Goal: Entertainment & Leisure: Browse casually

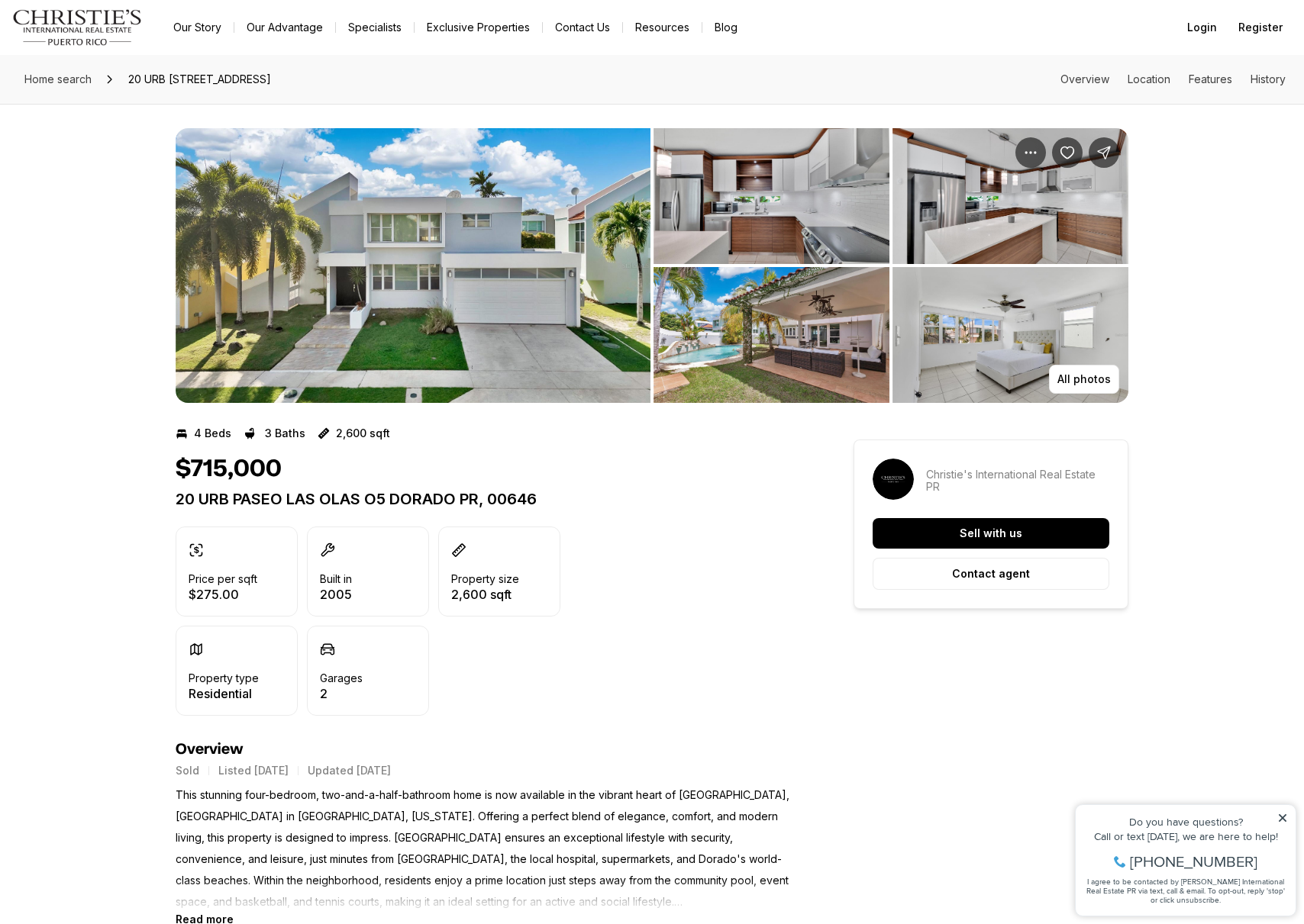
click at [504, 267] on img "View image gallery" at bounding box center [413, 265] width 475 height 275
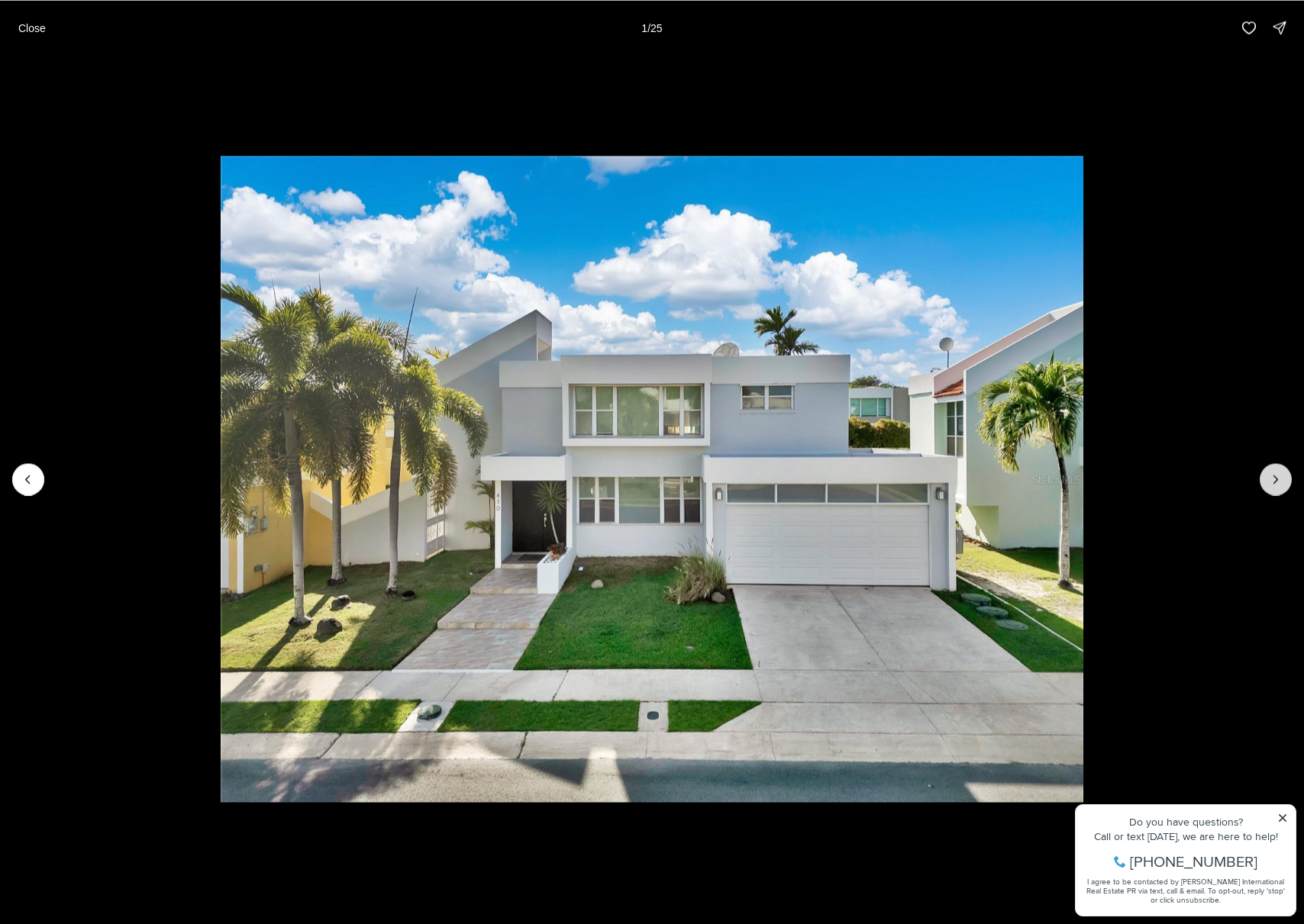
click at [1283, 479] on icon "Next slide" at bounding box center [1275, 479] width 15 height 15
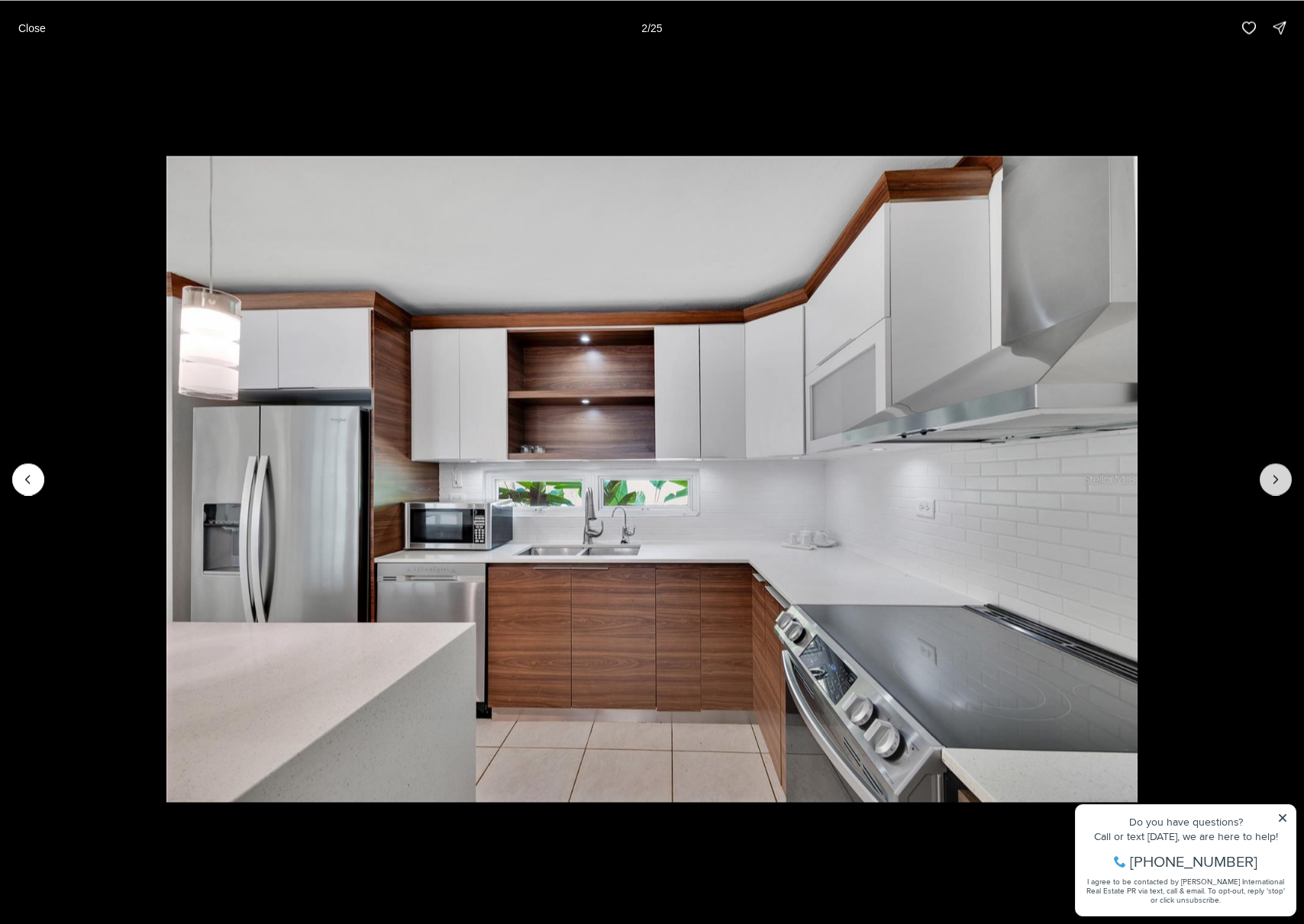
click at [1279, 481] on icon "Next slide" at bounding box center [1275, 479] width 15 height 15
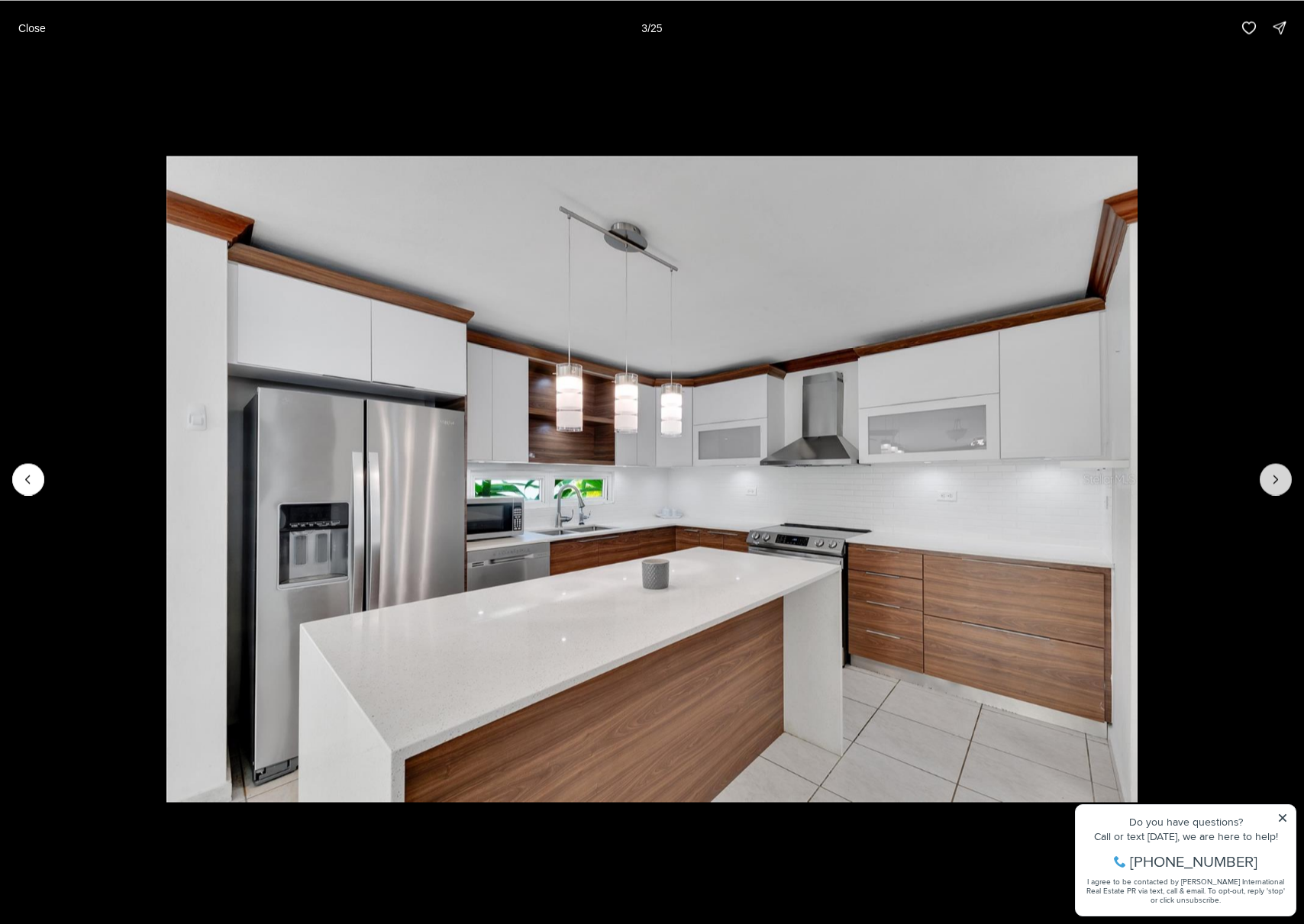
click at [1279, 481] on icon "Next slide" at bounding box center [1275, 479] width 15 height 15
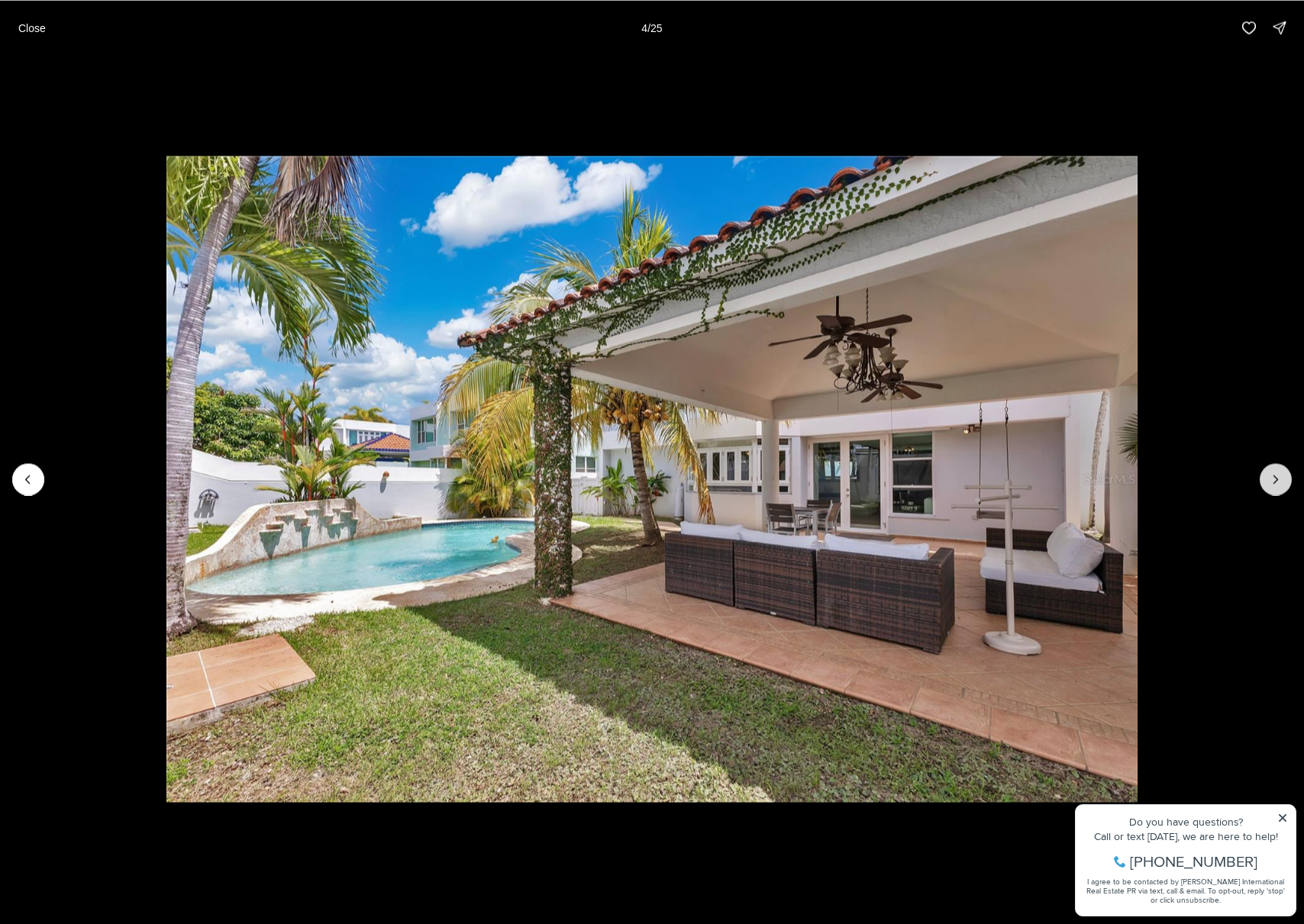
click at [1279, 481] on icon "Next slide" at bounding box center [1275, 479] width 15 height 15
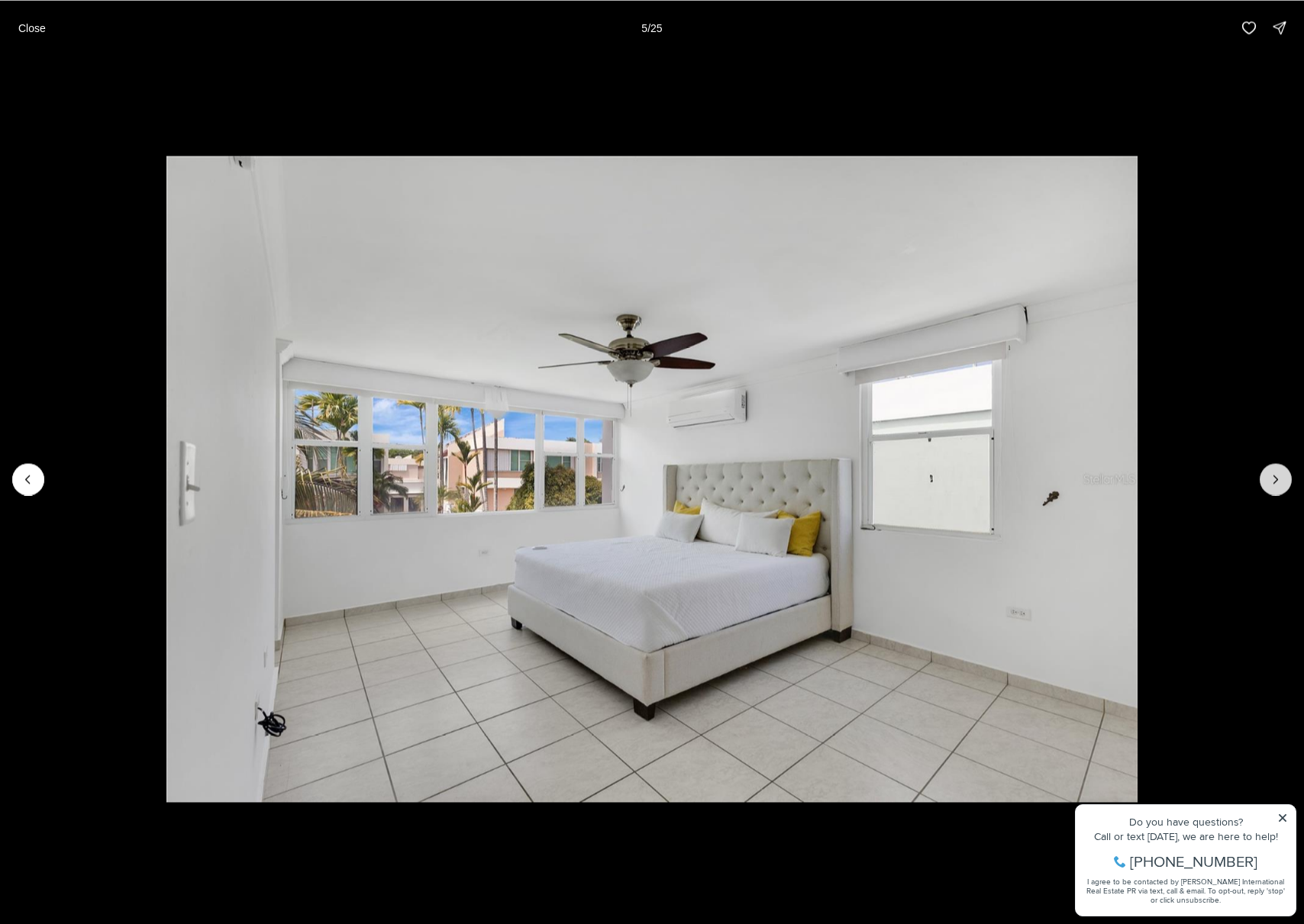
click at [1279, 481] on icon "Next slide" at bounding box center [1275, 479] width 15 height 15
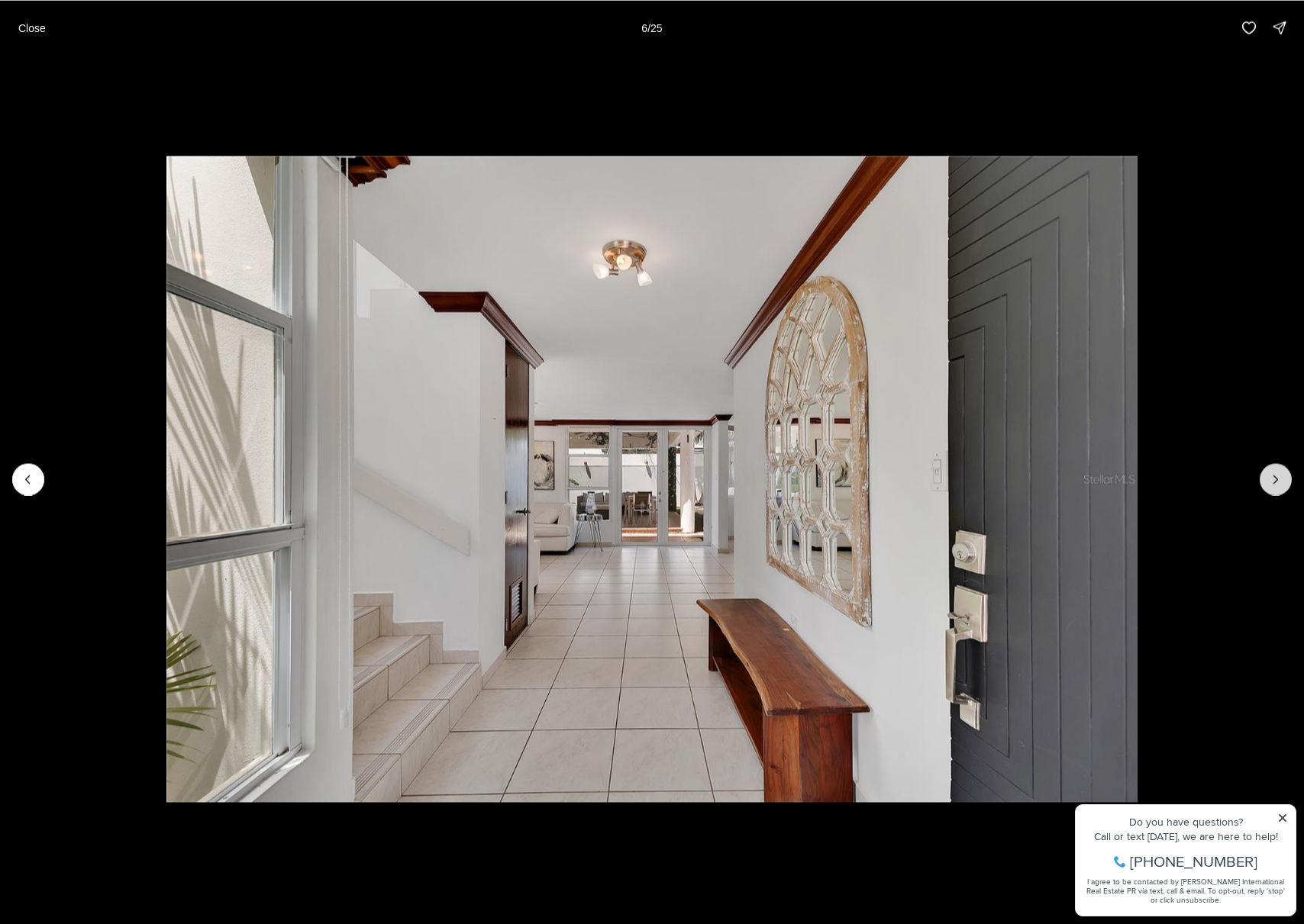
click at [1279, 481] on icon "Next slide" at bounding box center [1275, 479] width 15 height 15
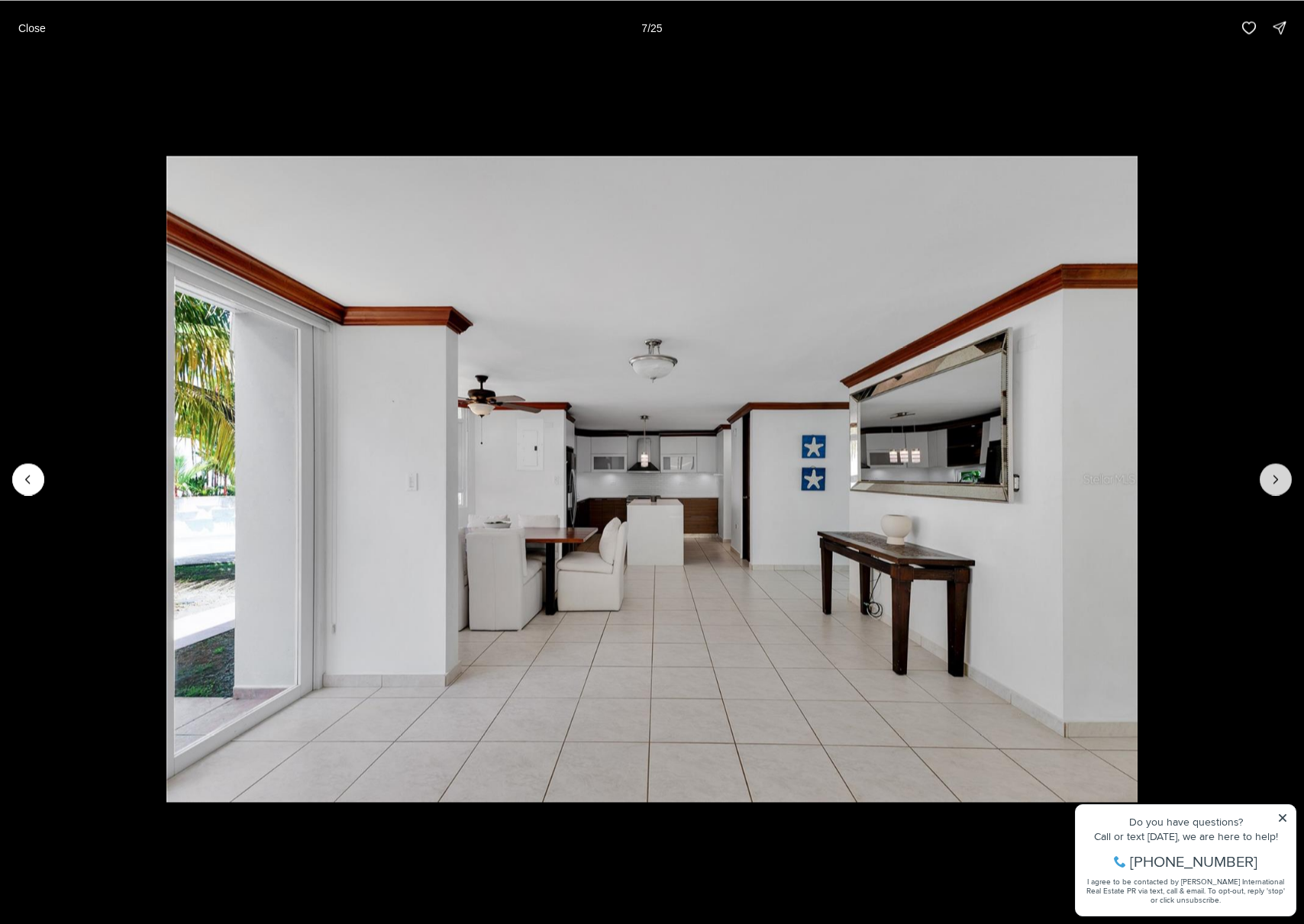
click at [1279, 481] on icon "Next slide" at bounding box center [1275, 479] width 15 height 15
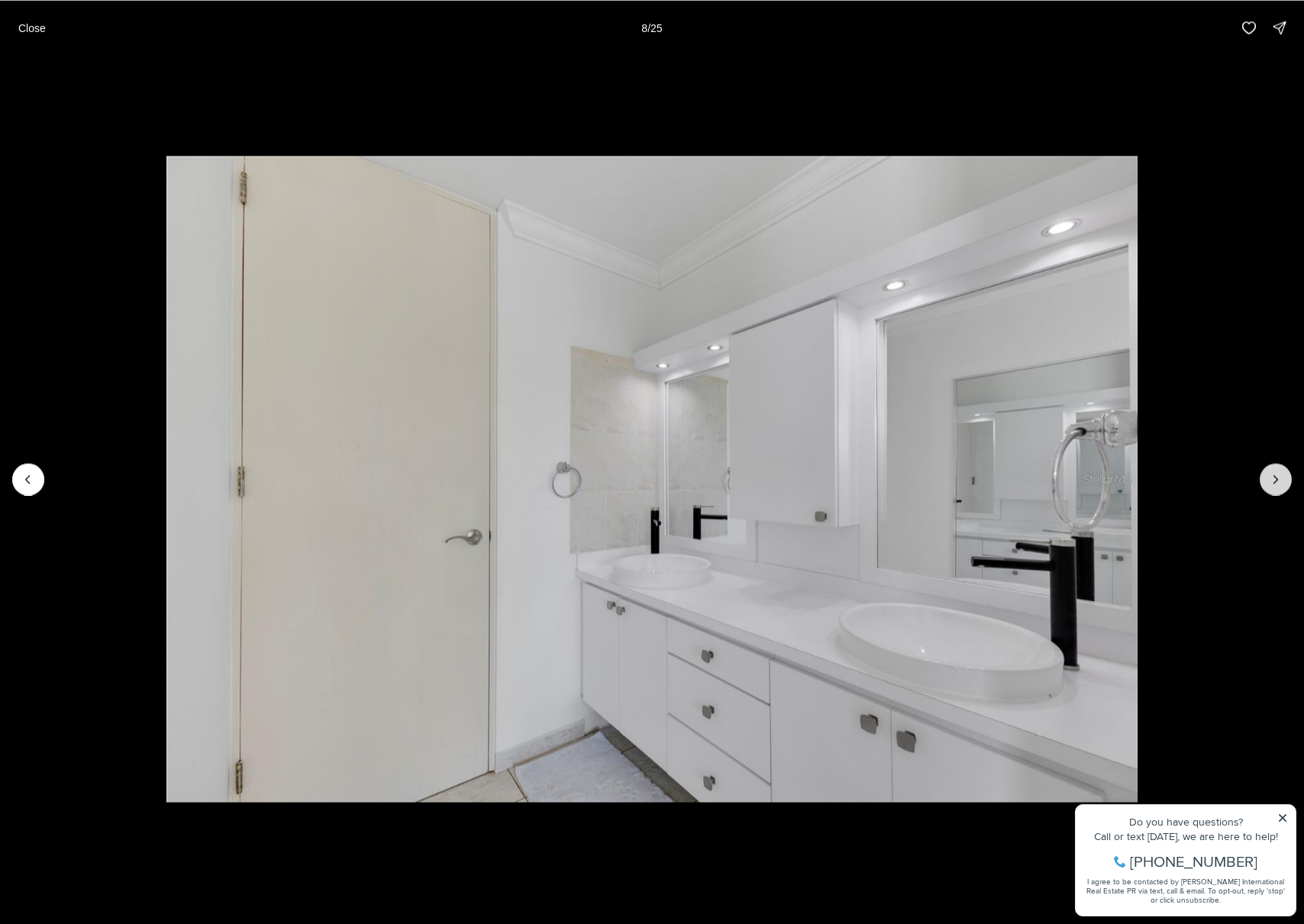
click at [1279, 481] on icon "Next slide" at bounding box center [1275, 479] width 15 height 15
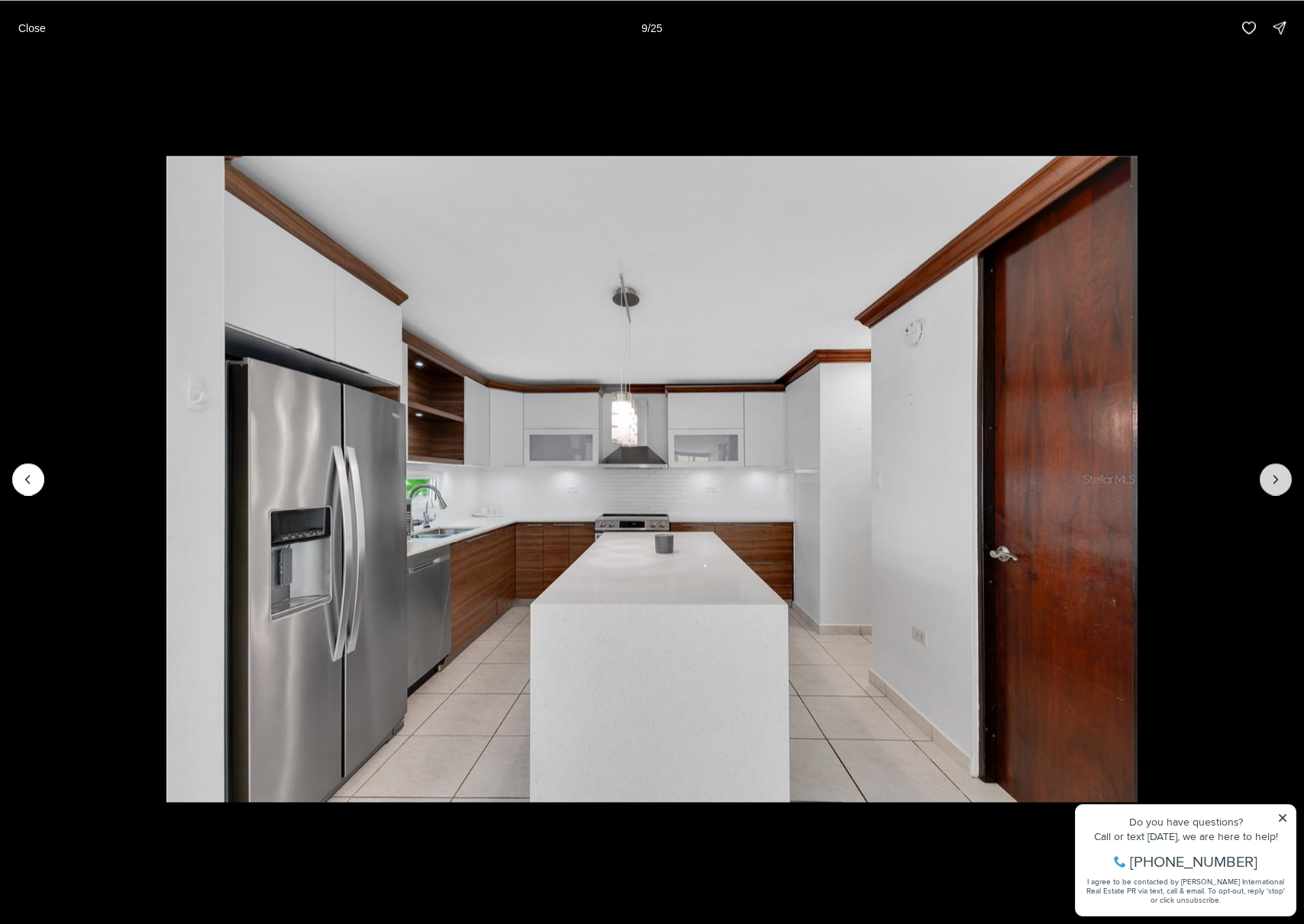
click at [1279, 481] on icon "Next slide" at bounding box center [1275, 479] width 15 height 15
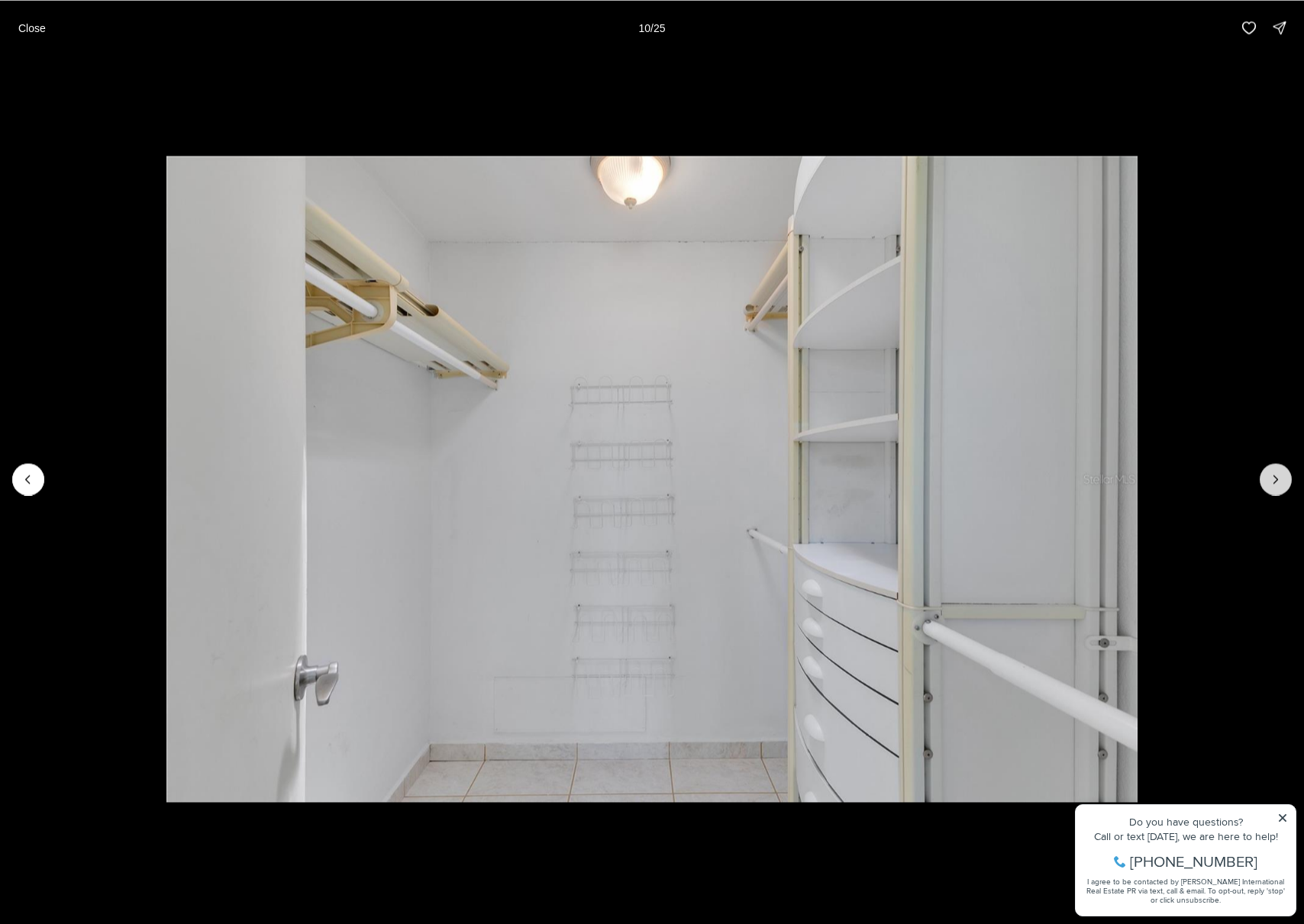
click at [1279, 481] on icon "Next slide" at bounding box center [1275, 479] width 15 height 15
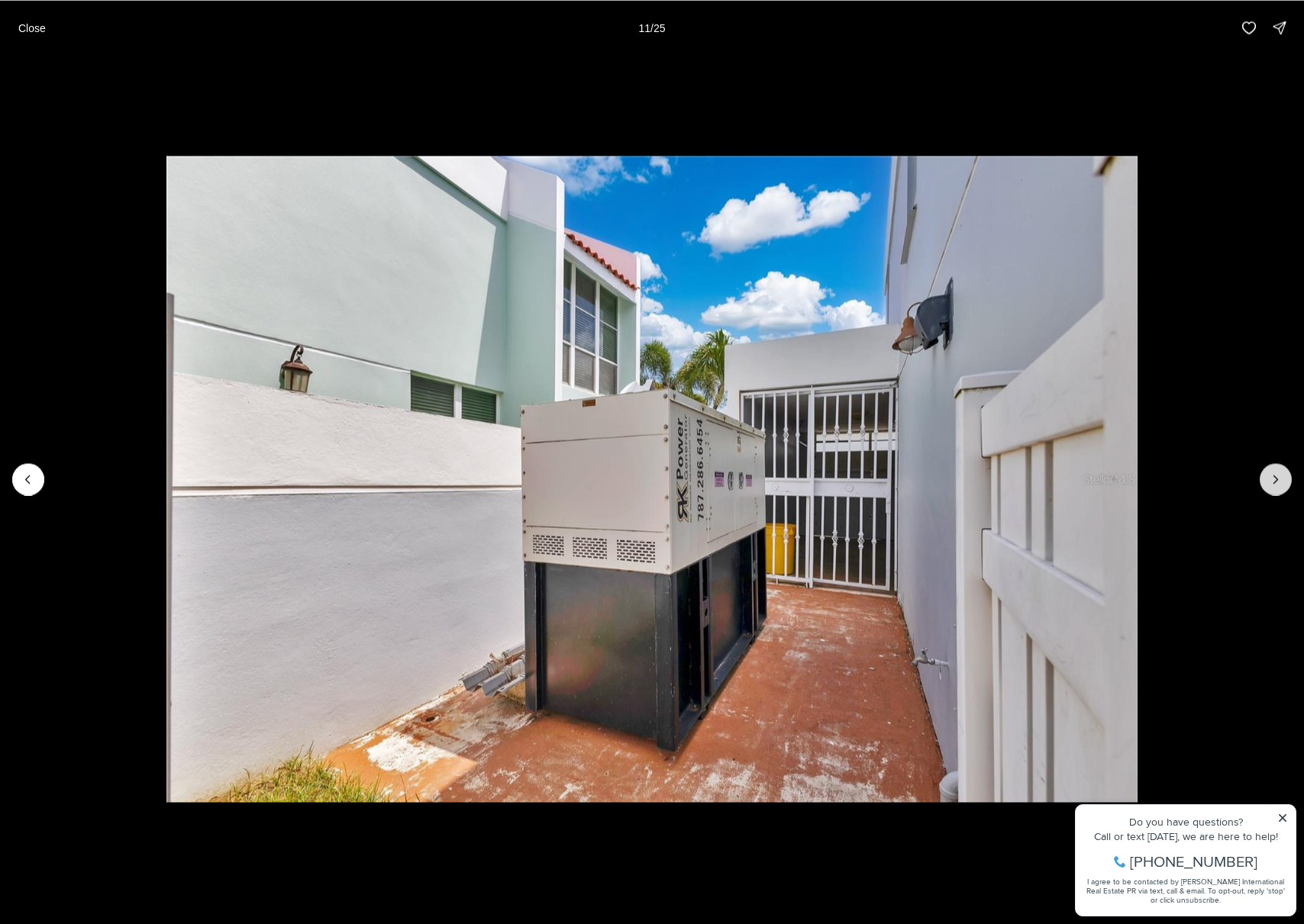
click at [1279, 481] on icon "Next slide" at bounding box center [1275, 479] width 15 height 15
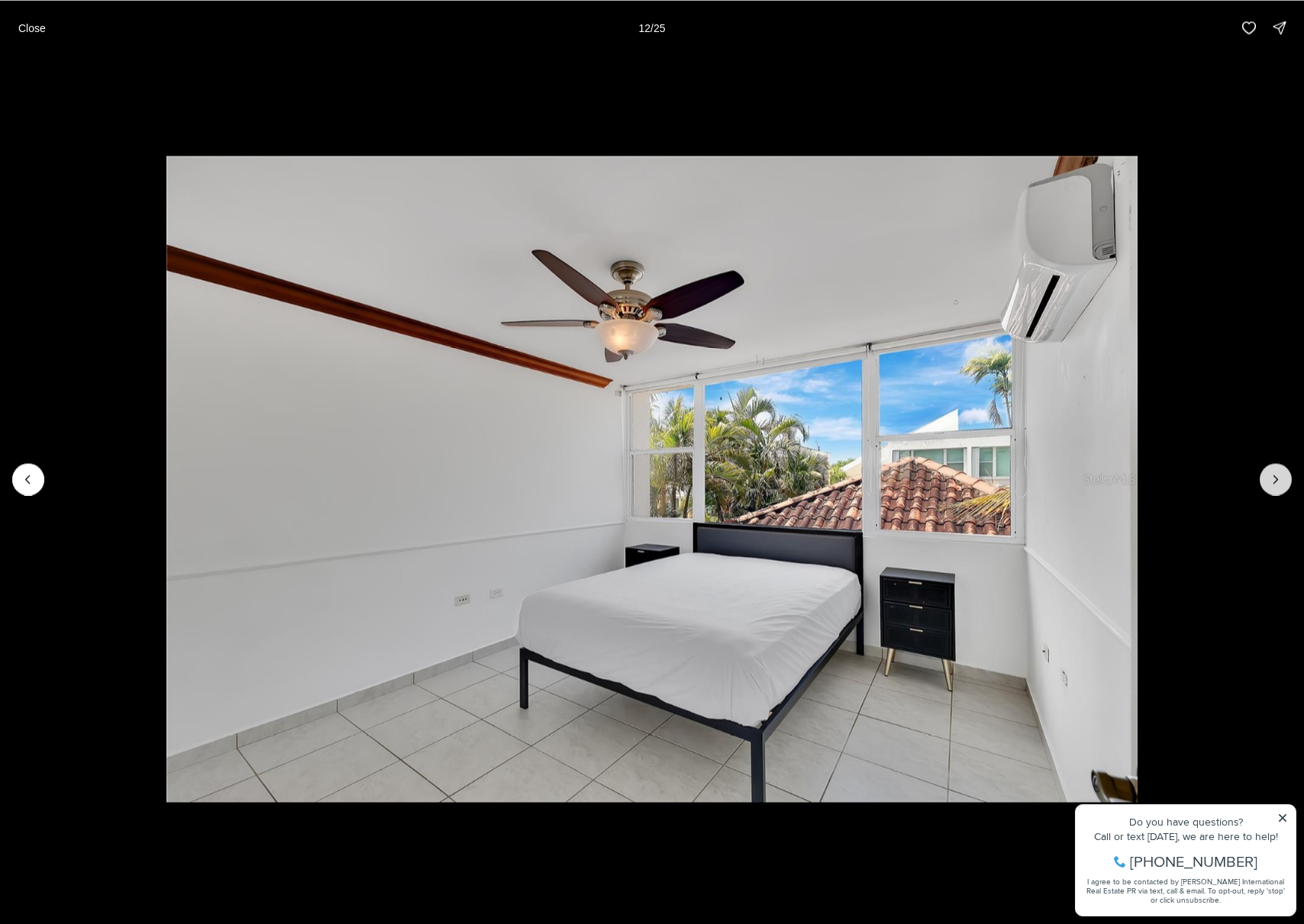
click at [1279, 481] on icon "Next slide" at bounding box center [1275, 479] width 15 height 15
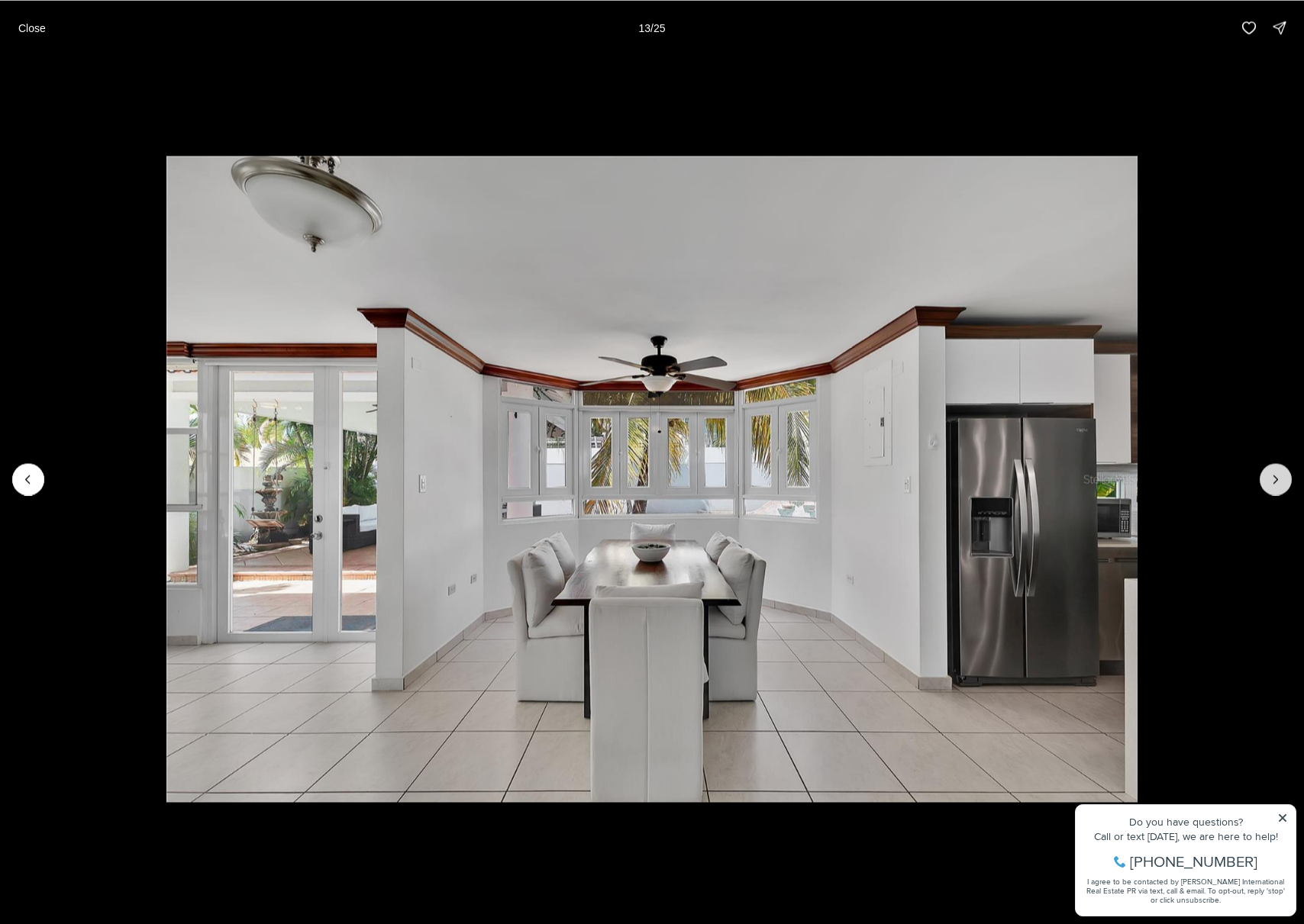
click at [1279, 481] on icon "Next slide" at bounding box center [1275, 479] width 15 height 15
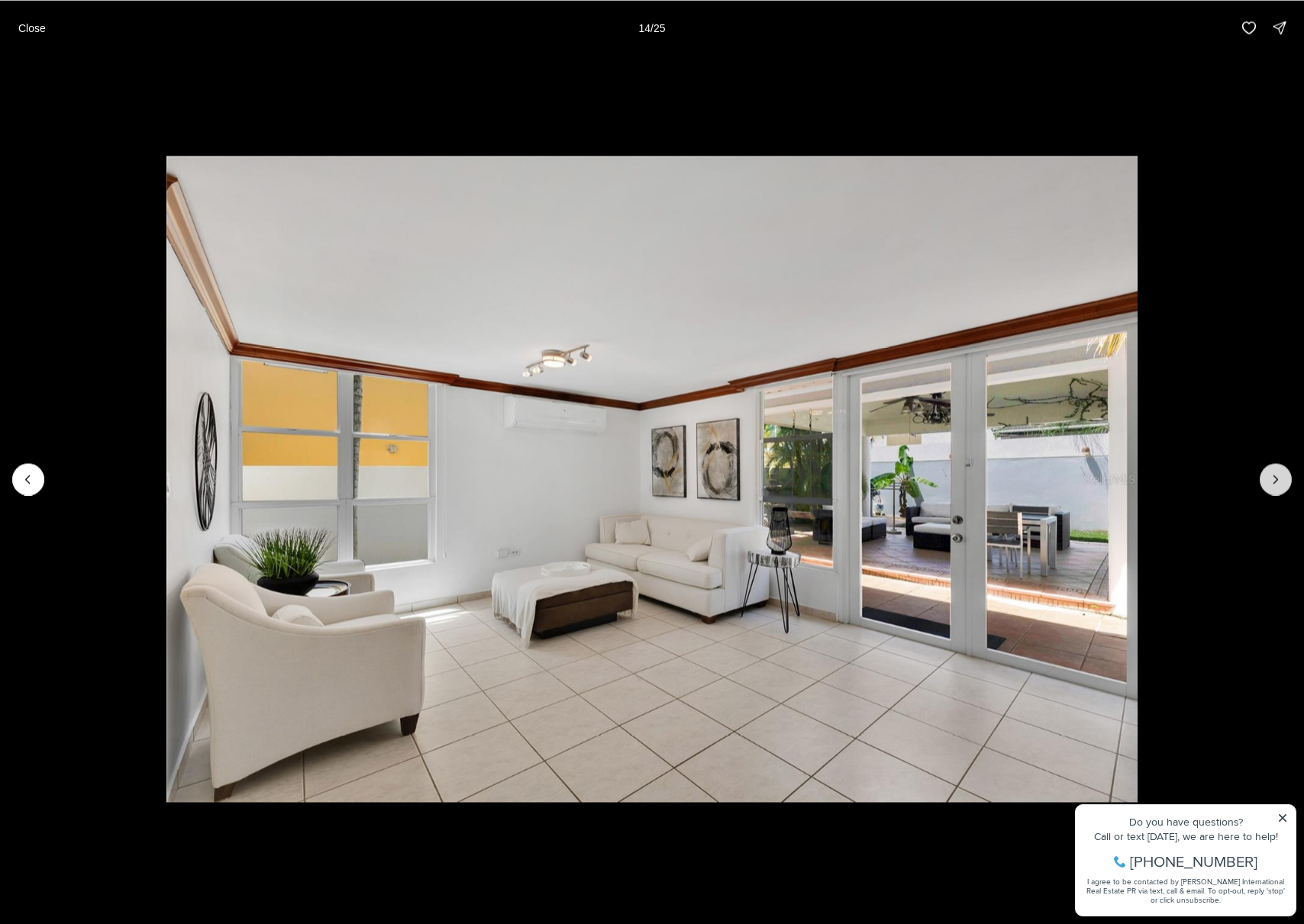
click at [1279, 481] on icon "Next slide" at bounding box center [1275, 479] width 15 height 15
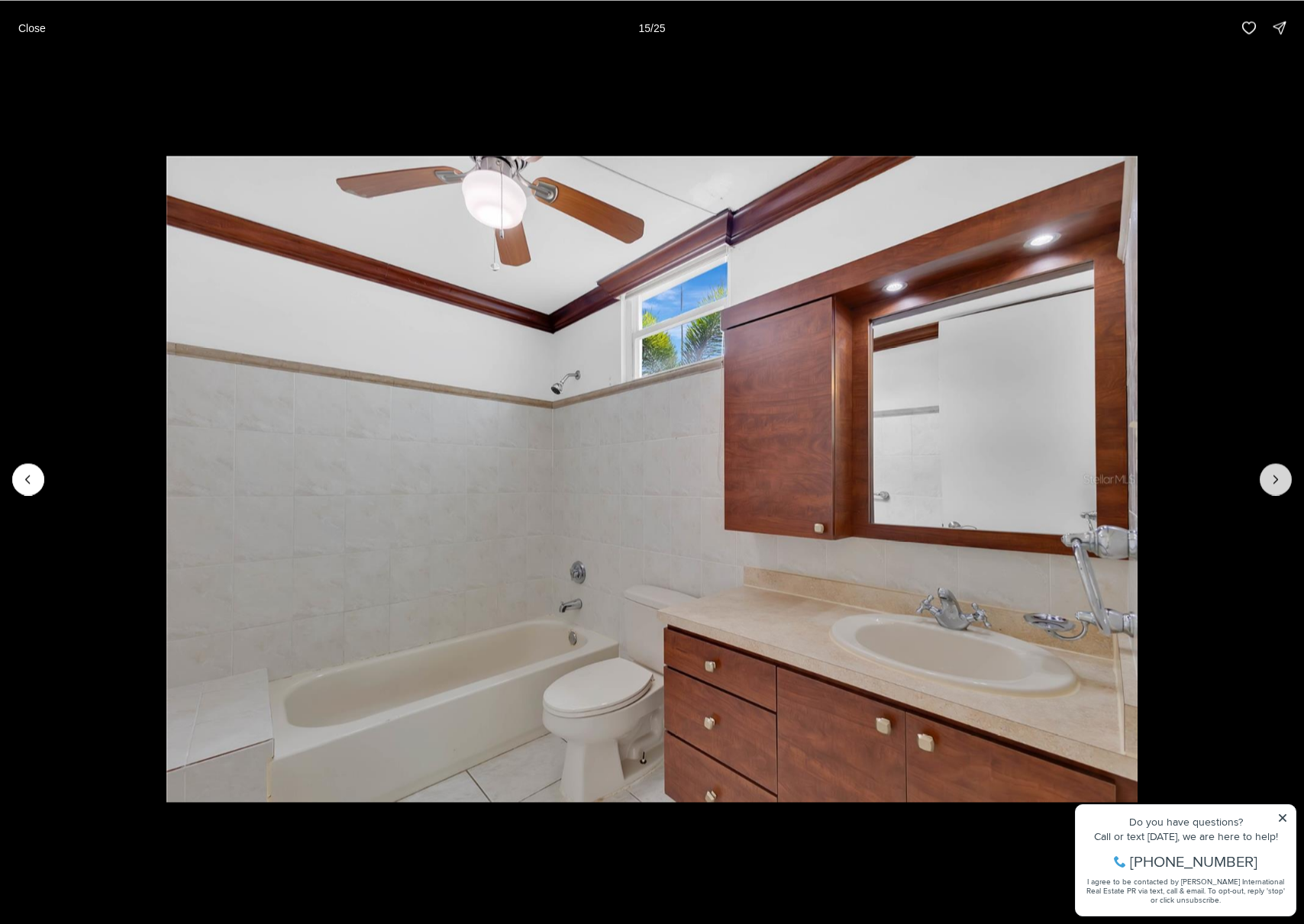
click at [1279, 481] on icon "Next slide" at bounding box center [1275, 479] width 15 height 15
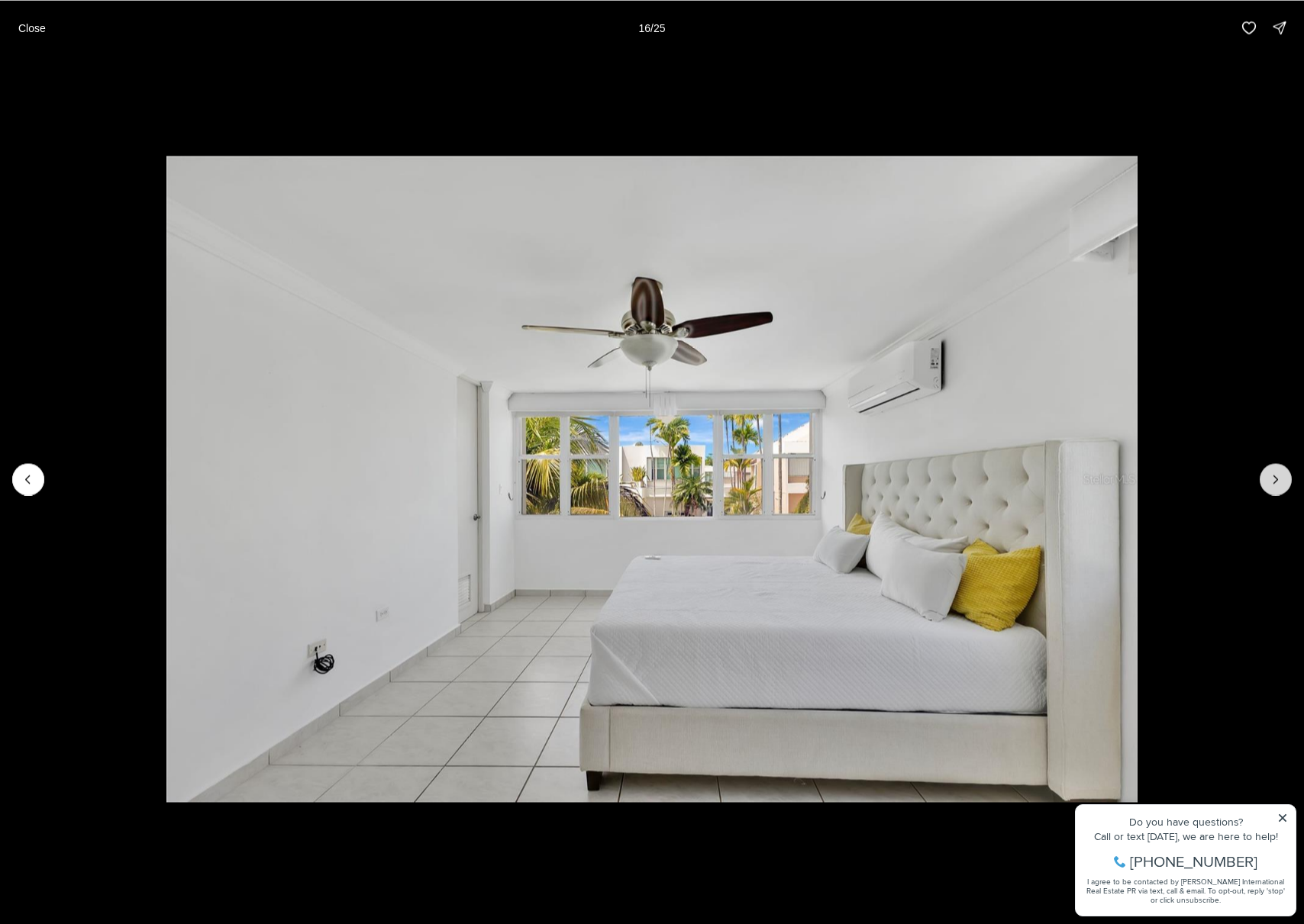
click at [1279, 481] on icon "Next slide" at bounding box center [1275, 479] width 15 height 15
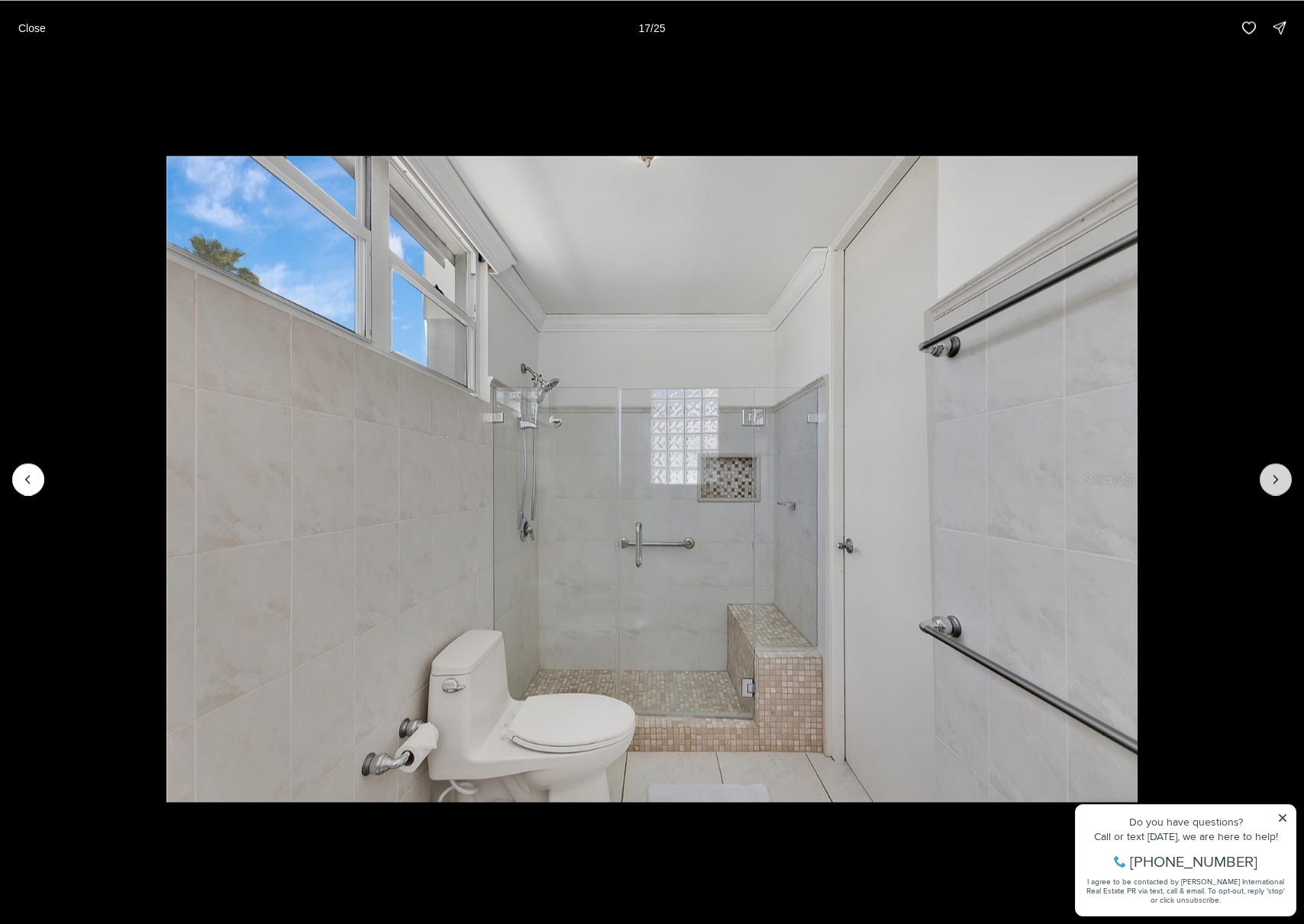
click at [1279, 481] on icon "Next slide" at bounding box center [1275, 479] width 15 height 15
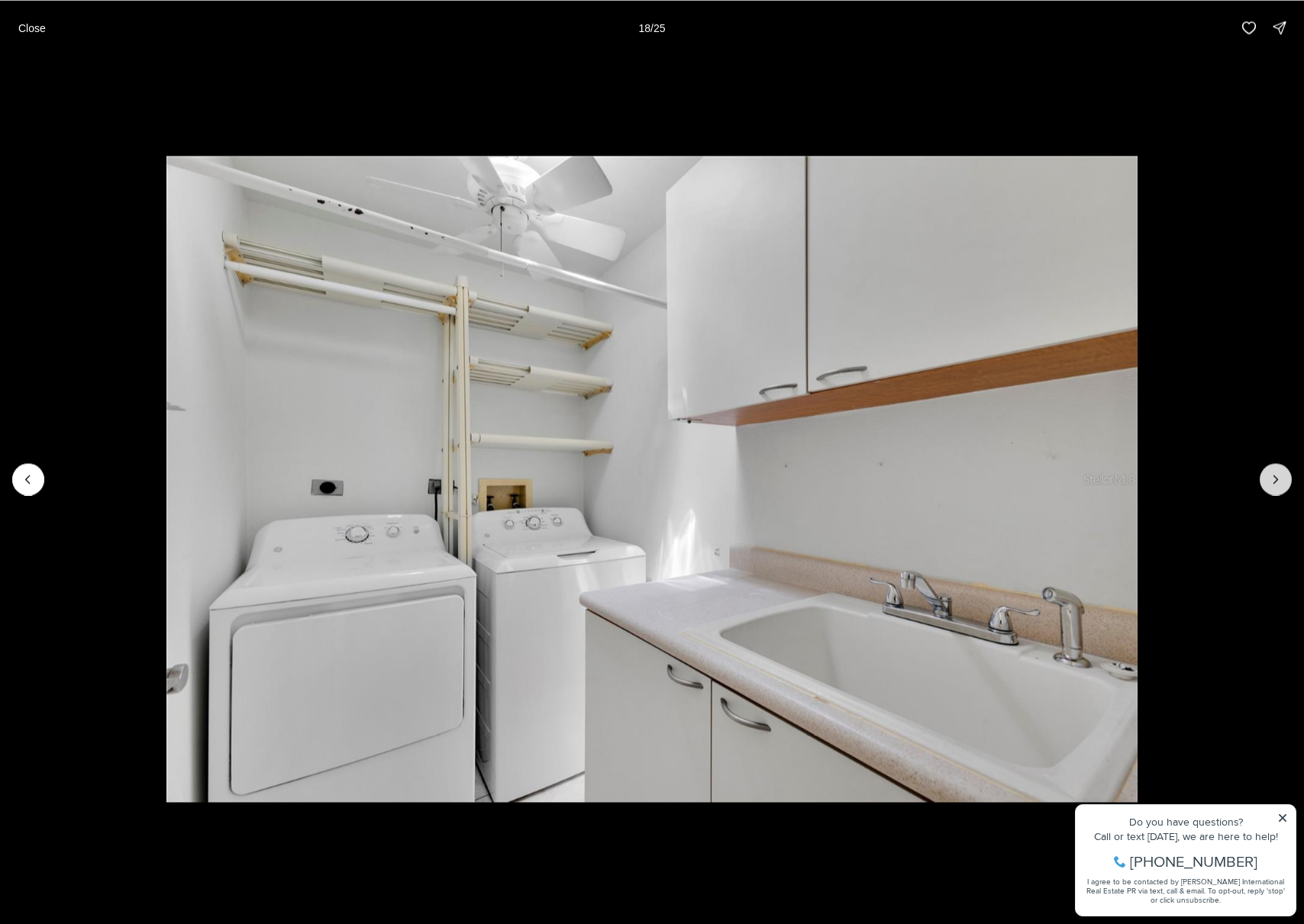
click at [1279, 481] on icon "Next slide" at bounding box center [1275, 479] width 15 height 15
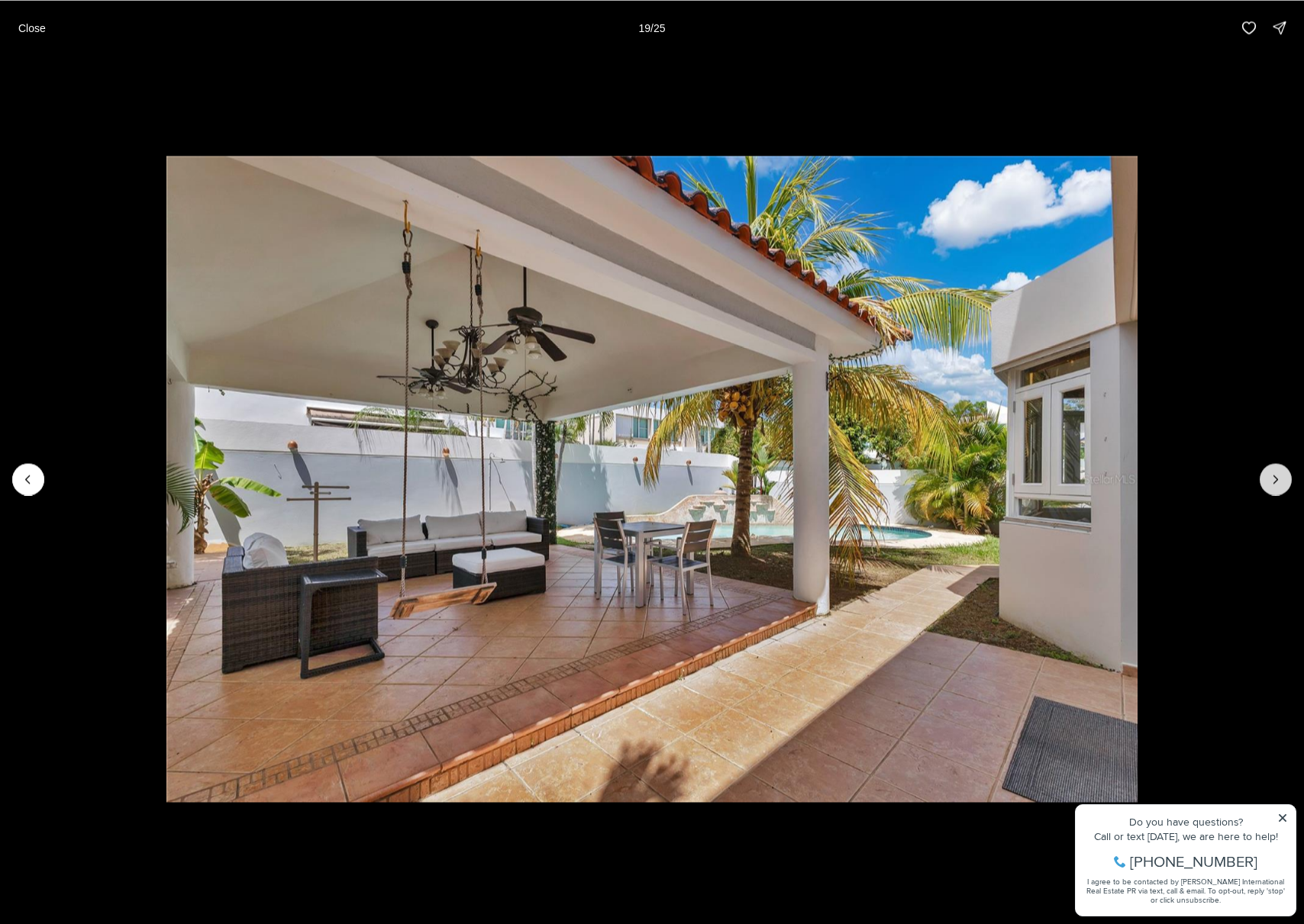
click at [1278, 478] on icon "Next slide" at bounding box center [1275, 479] width 15 height 15
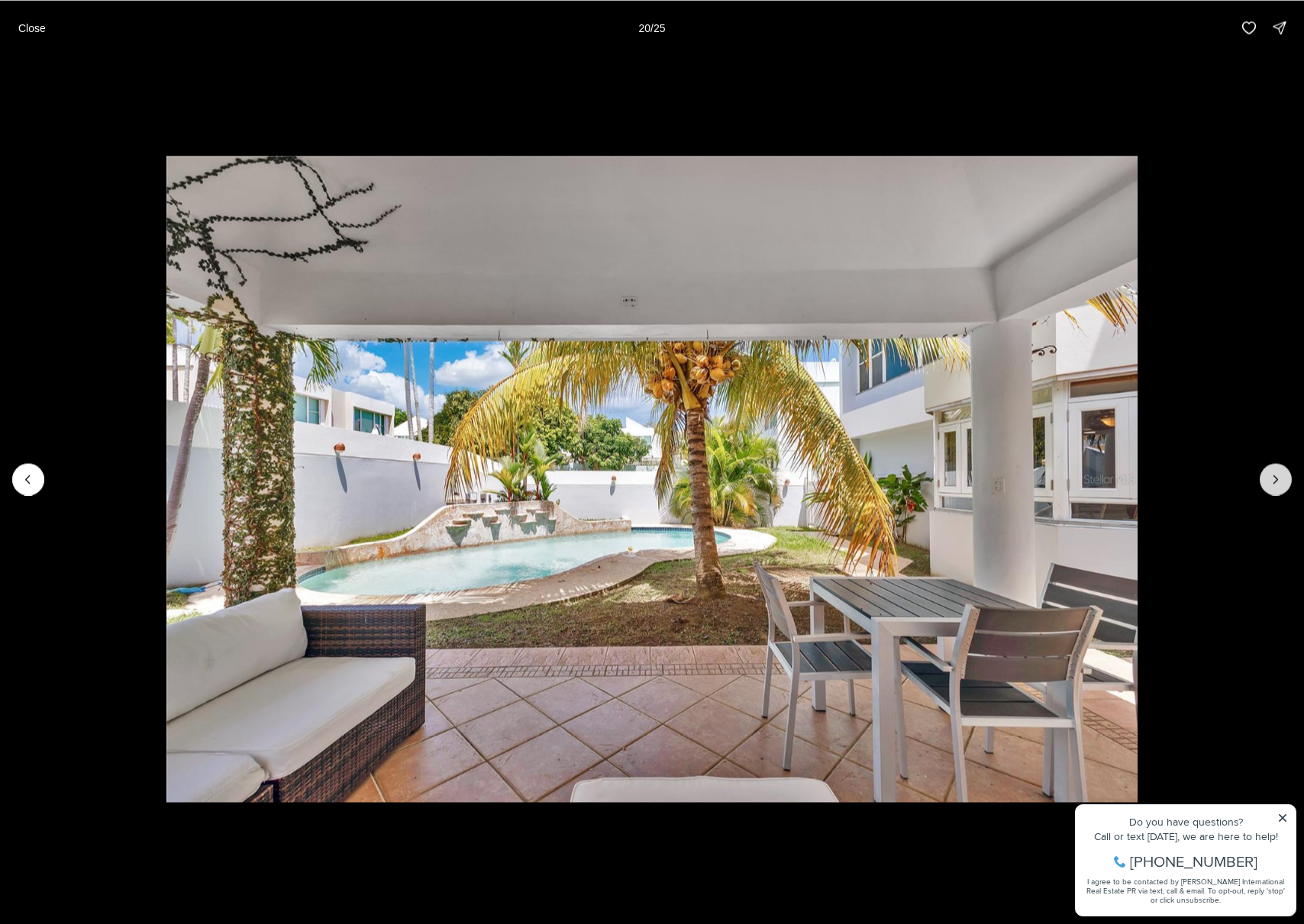
click at [1278, 478] on icon "Next slide" at bounding box center [1275, 479] width 15 height 15
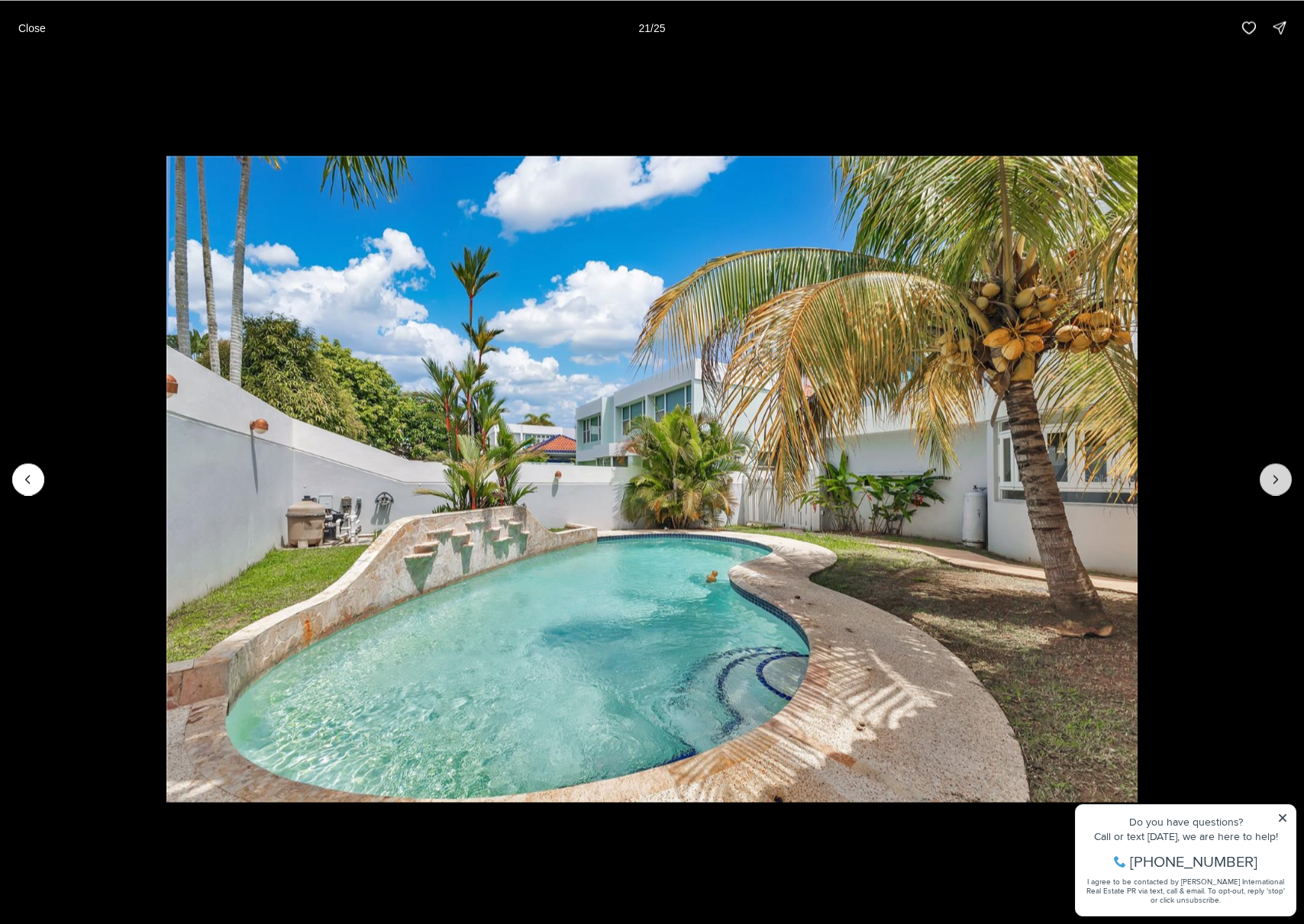
click at [1278, 478] on icon "Next slide" at bounding box center [1275, 479] width 15 height 15
